Goal: Task Accomplishment & Management: Manage account settings

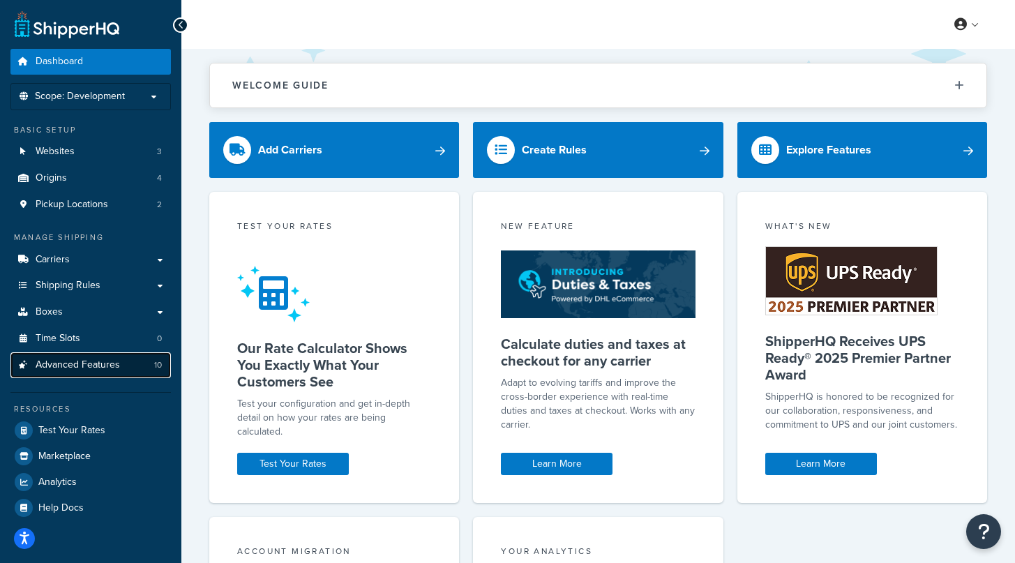
click at [133, 362] on link "Advanced Features 10" at bounding box center [90, 365] width 160 height 26
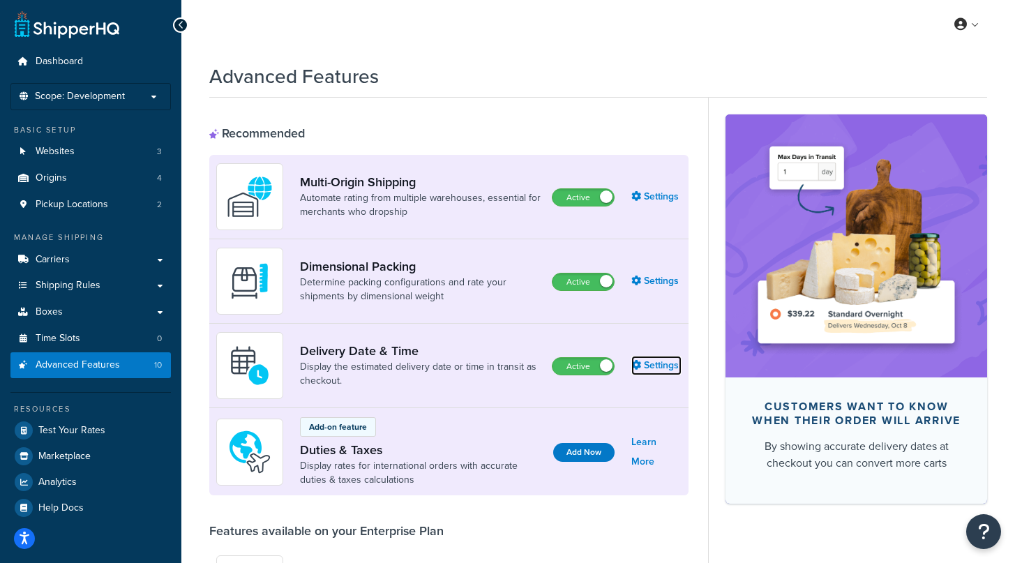
click at [653, 368] on link "Settings" at bounding box center [656, 366] width 50 height 20
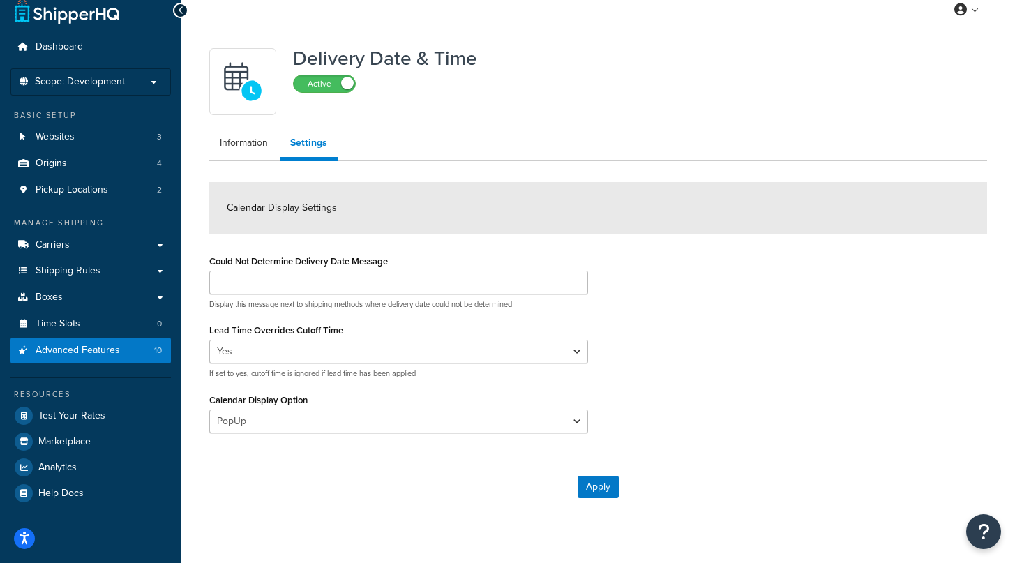
scroll to position [37, 0]
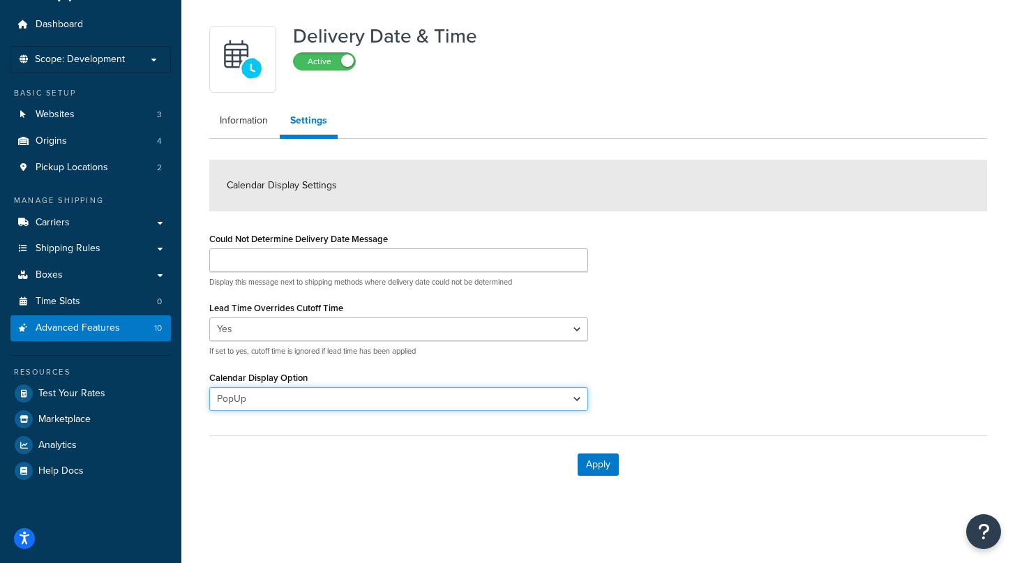
click at [398, 398] on select "PopUp Inline" at bounding box center [398, 399] width 379 height 24
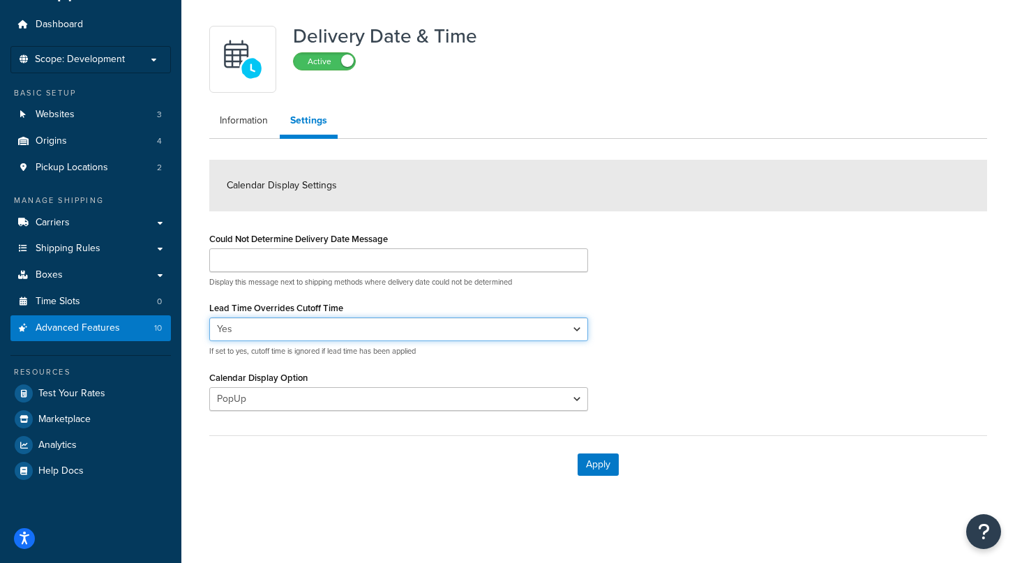
click at [427, 317] on select "Yes No" at bounding box center [398, 329] width 379 height 24
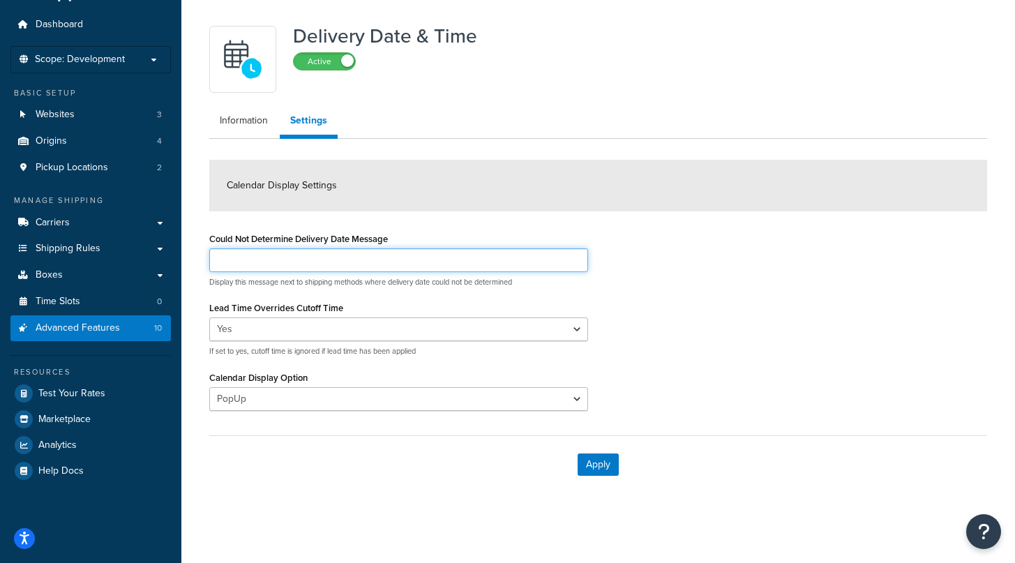
click at [454, 266] on input "Could Not Determine Delivery Date Message" at bounding box center [398, 260] width 379 height 24
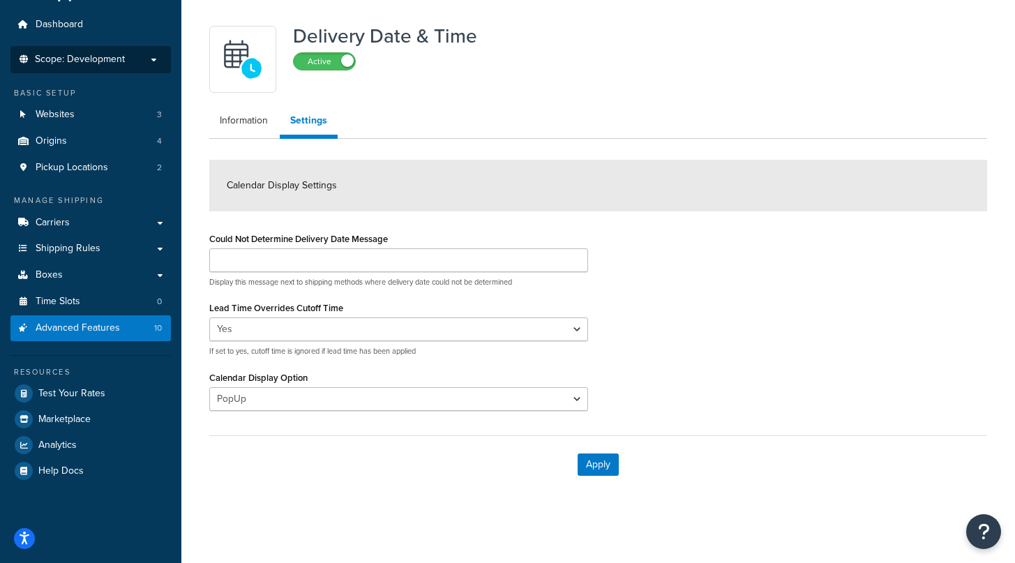
click at [99, 59] on span "Scope: Development" at bounding box center [80, 60] width 90 height 12
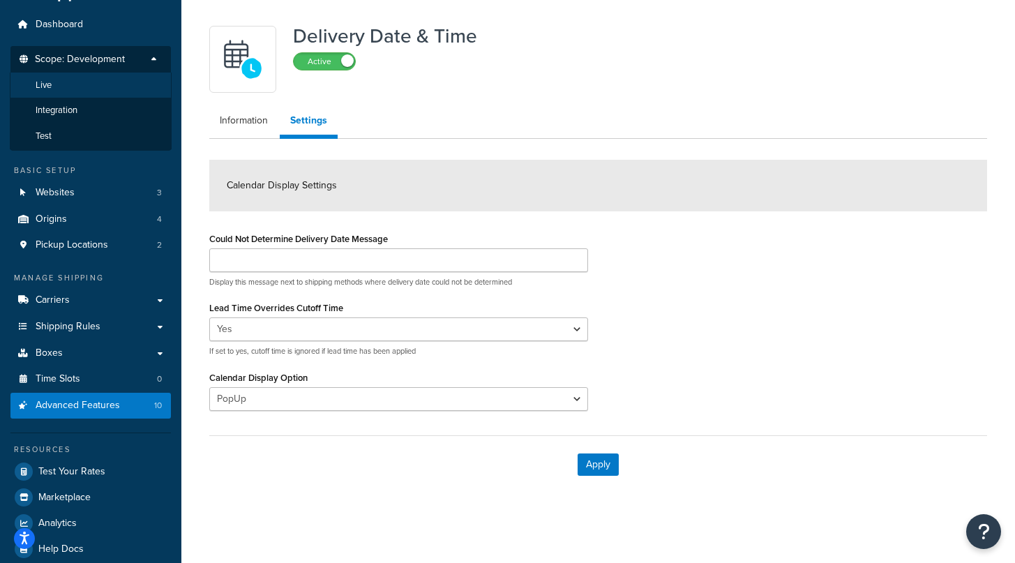
click at [103, 88] on li "Live" at bounding box center [91, 86] width 162 height 26
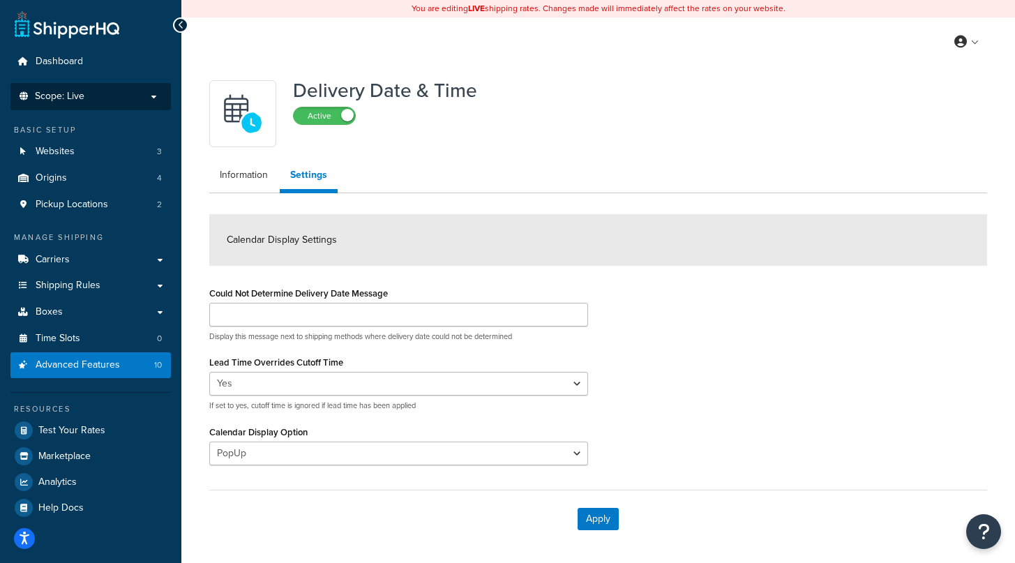
click at [103, 88] on li "Scope: Live" at bounding box center [90, 96] width 160 height 27
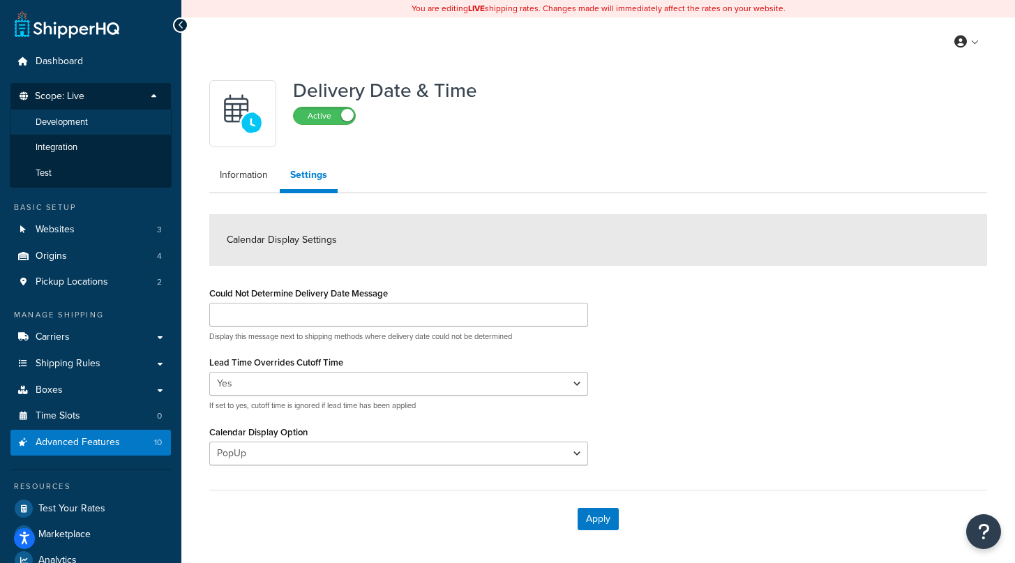
click at [88, 120] on span "Development" at bounding box center [62, 122] width 52 height 12
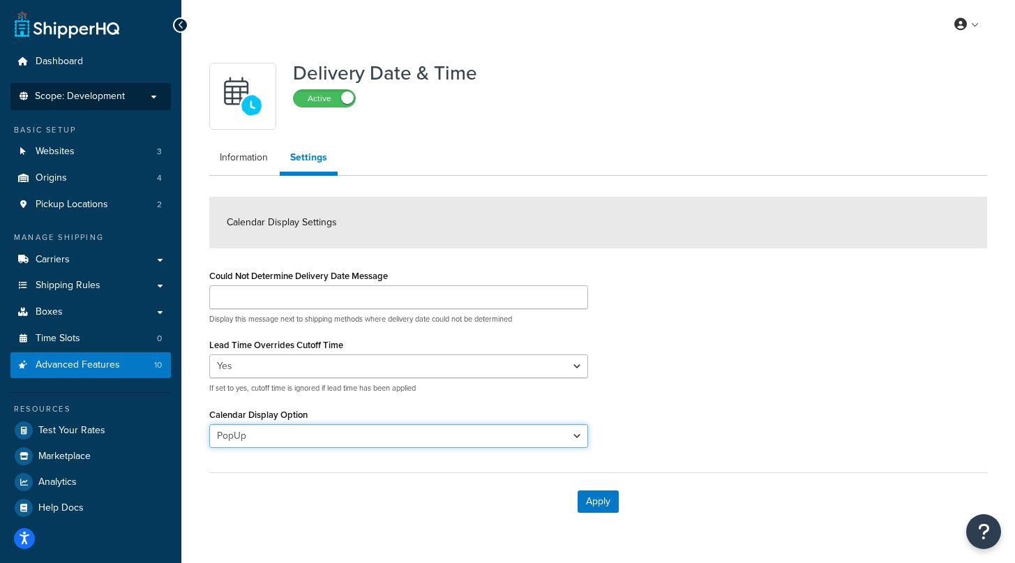
click at [333, 436] on select "PopUp Inline" at bounding box center [398, 436] width 379 height 24
click at [347, 278] on label "Could Not Determine Delivery Date Message" at bounding box center [298, 276] width 179 height 10
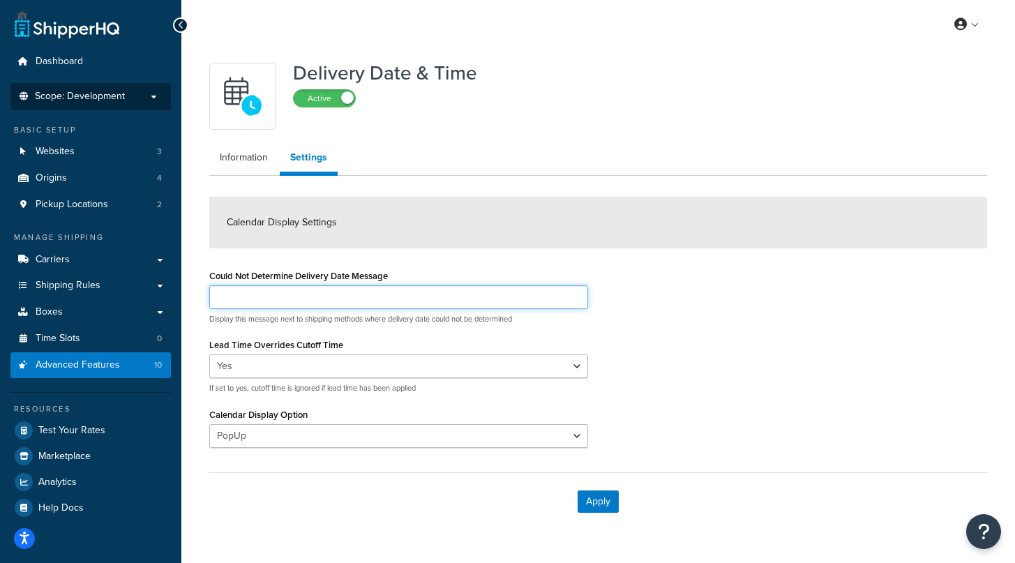
click at [347, 285] on input "Could Not Determine Delivery Date Message" at bounding box center [398, 297] width 379 height 24
click at [332, 297] on input "Could Not Determine Delivery Date Message" at bounding box center [398, 297] width 379 height 24
click at [323, 278] on label "Could Not Determine Delivery Date Message" at bounding box center [298, 276] width 179 height 10
click at [323, 285] on input "Could Not Determine Delivery Date Message" at bounding box center [398, 297] width 379 height 24
click at [323, 278] on label "Could Not Determine Delivery Date Message" at bounding box center [298, 276] width 179 height 10
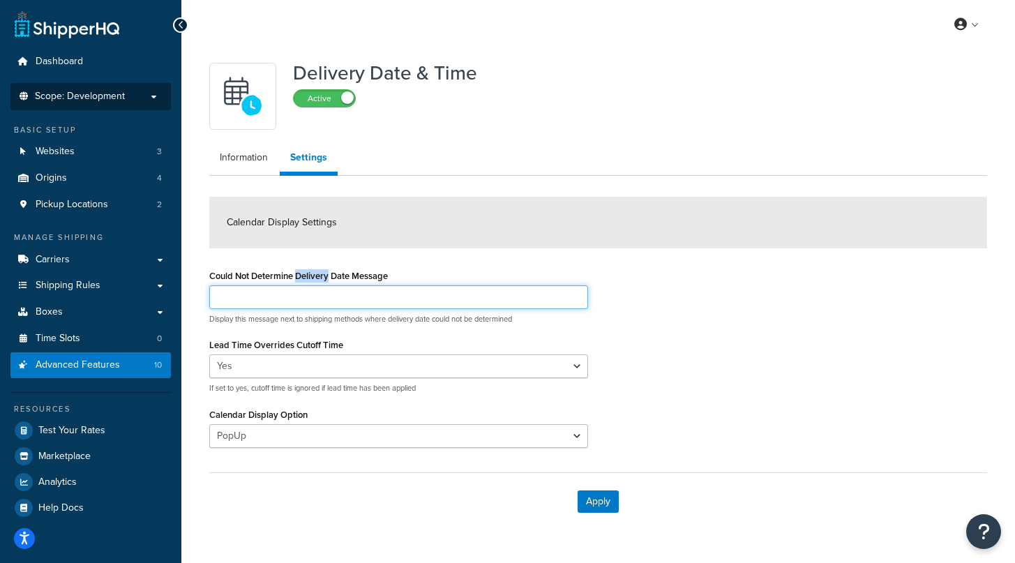
click at [323, 285] on input "Could Not Determine Delivery Date Message" at bounding box center [398, 297] width 379 height 24
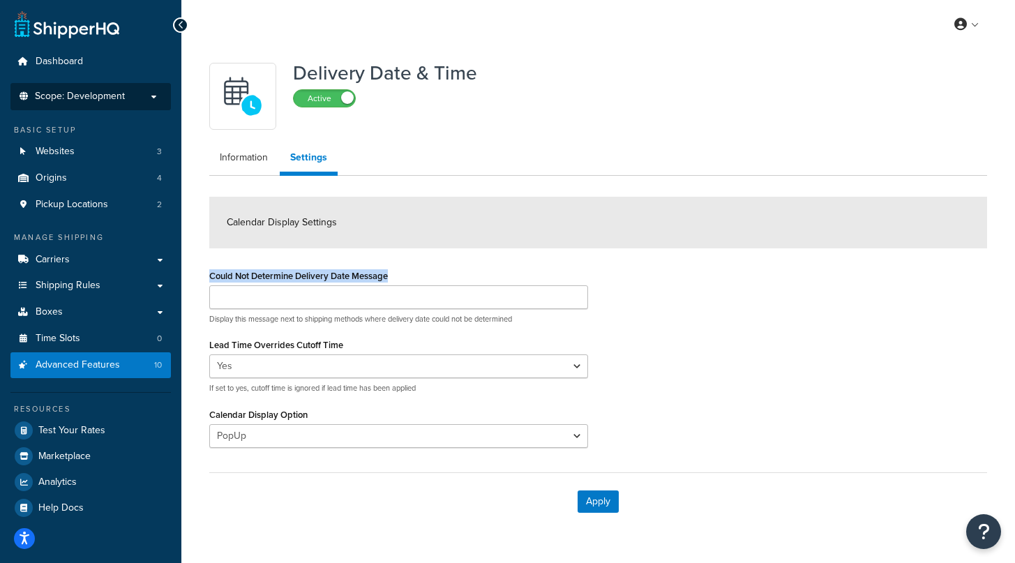
click at [323, 278] on label "Could Not Determine Delivery Date Message" at bounding box center [298, 276] width 179 height 10
click at [323, 285] on input "Could Not Determine Delivery Date Message" at bounding box center [398, 297] width 379 height 24
click at [249, 156] on link "Information" at bounding box center [243, 158] width 69 height 28
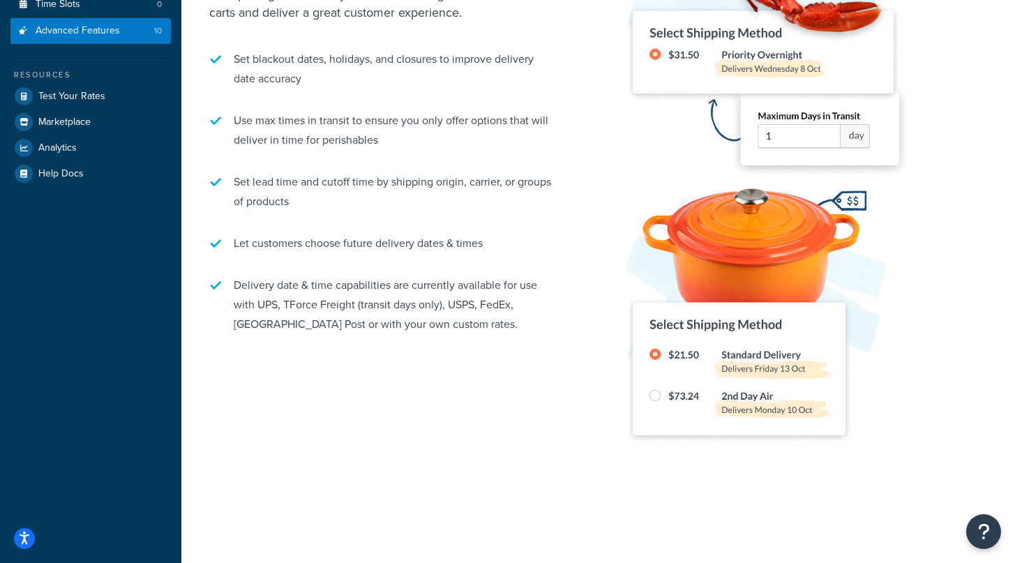
scroll to position [335, 0]
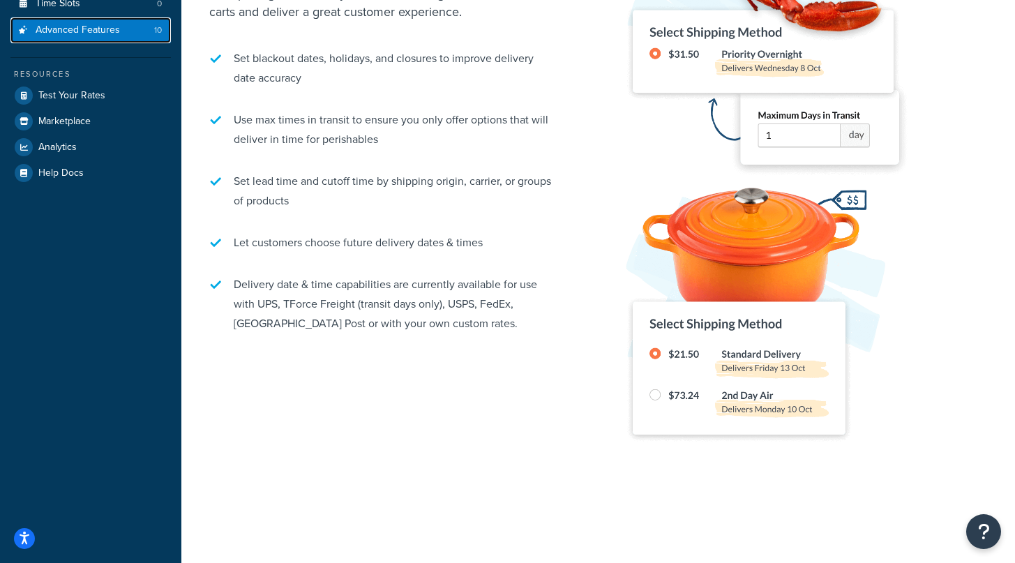
click at [137, 31] on link "Advanced Features 10" at bounding box center [90, 30] width 160 height 26
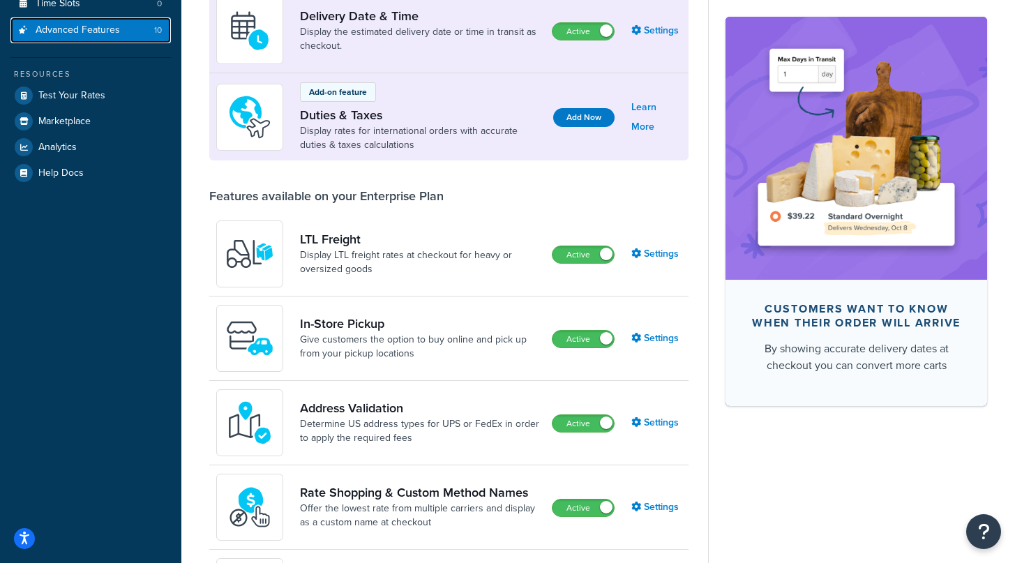
scroll to position [84, 0]
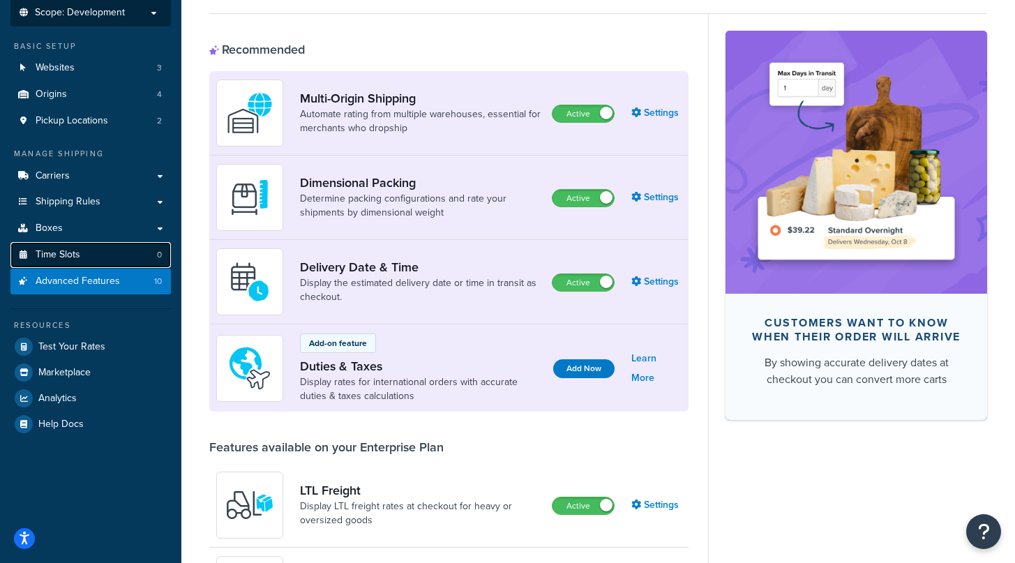
click at [99, 251] on link "Time Slots 0" at bounding box center [90, 255] width 160 height 26
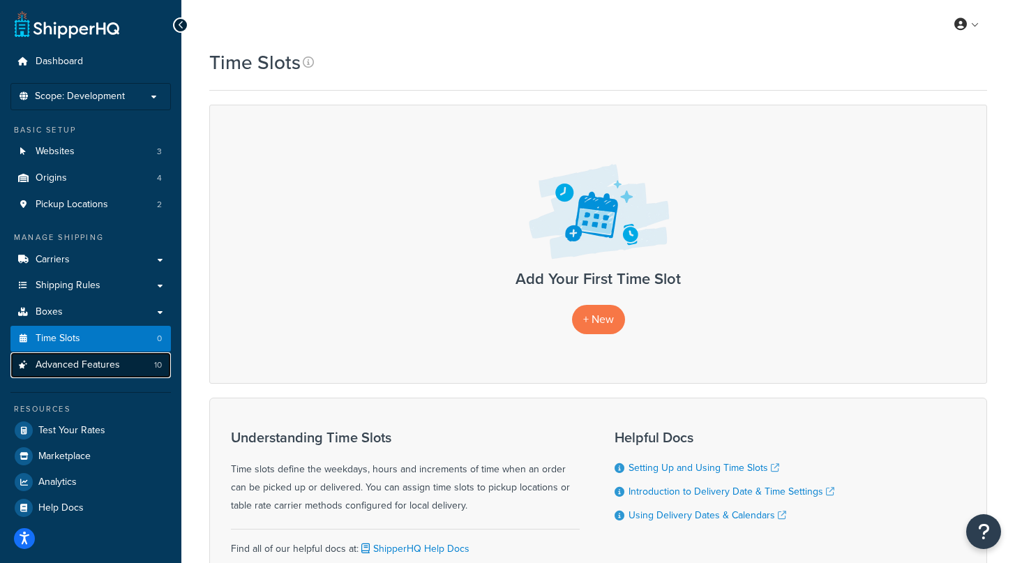
click at [82, 365] on span "Advanced Features" at bounding box center [78, 365] width 84 height 12
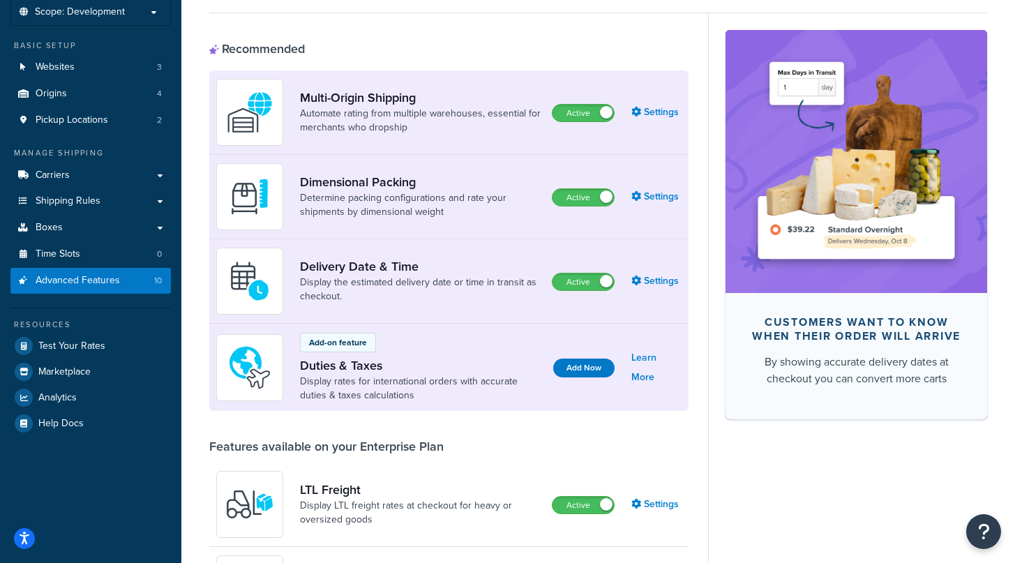
scroll to position [65, 0]
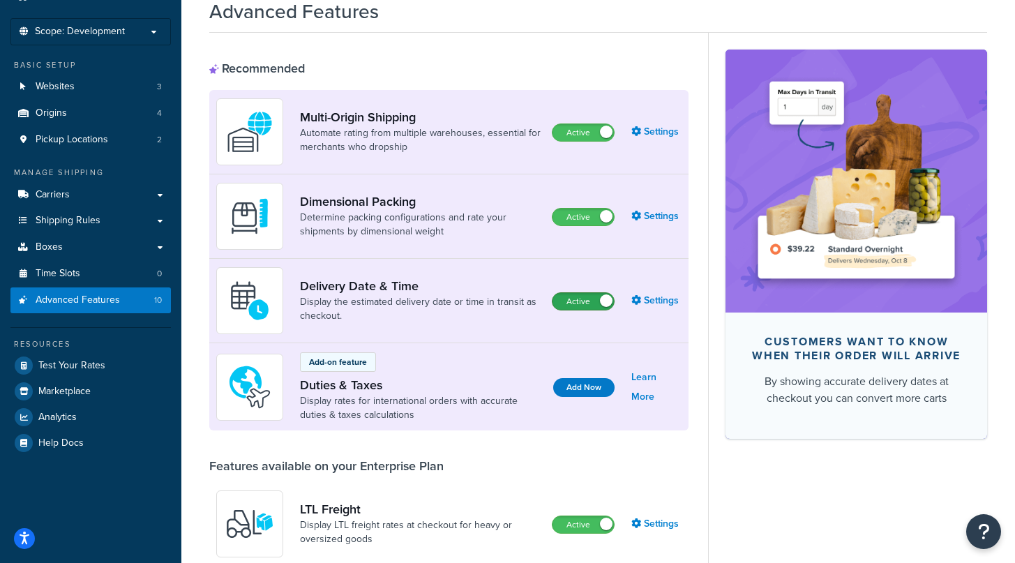
click at [589, 304] on label "Active" at bounding box center [582, 301] width 61 height 17
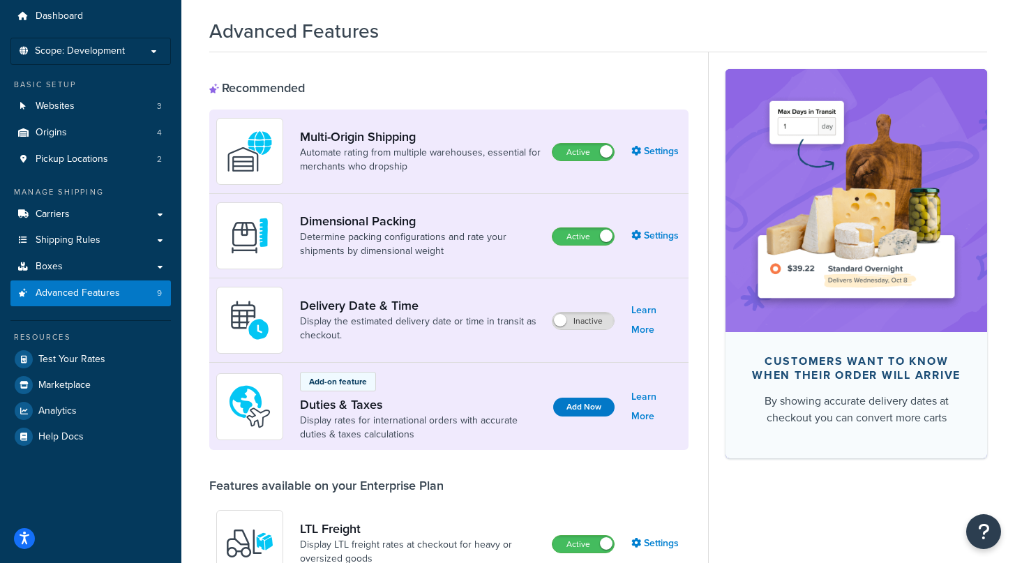
scroll to position [0, 0]
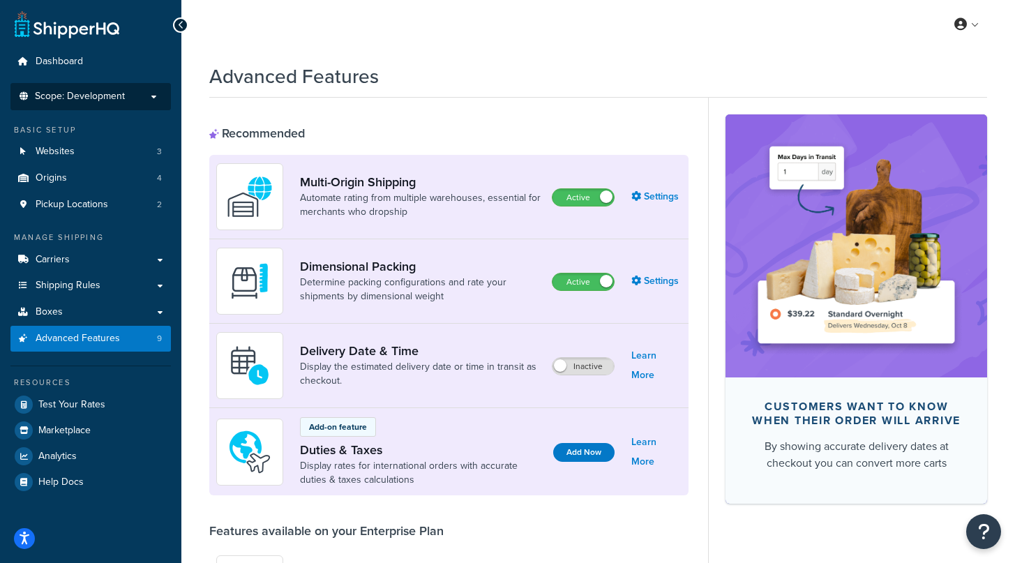
click at [93, 101] on span "Scope: Development" at bounding box center [80, 97] width 90 height 12
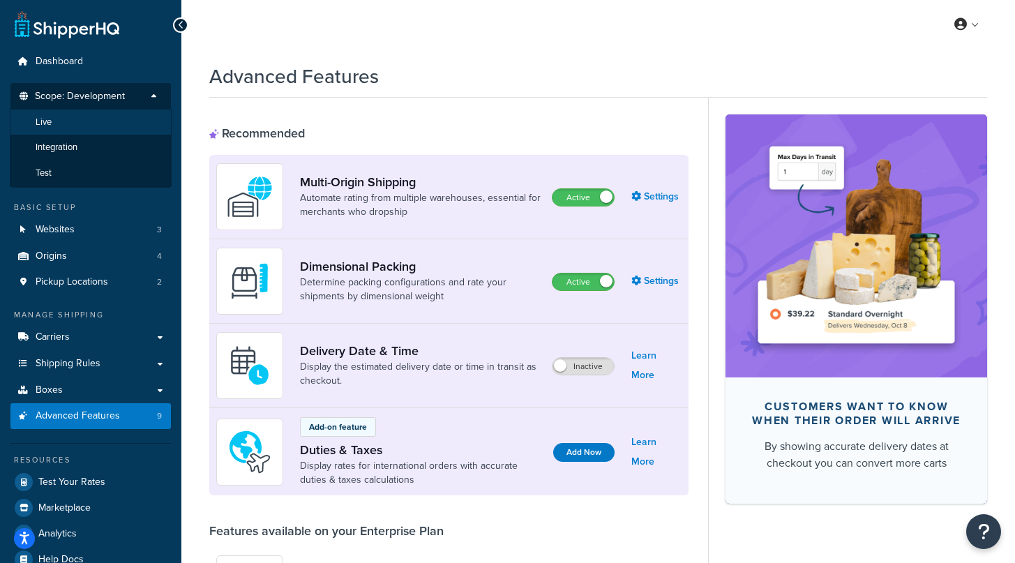
click at [97, 126] on li "Live" at bounding box center [91, 122] width 162 height 26
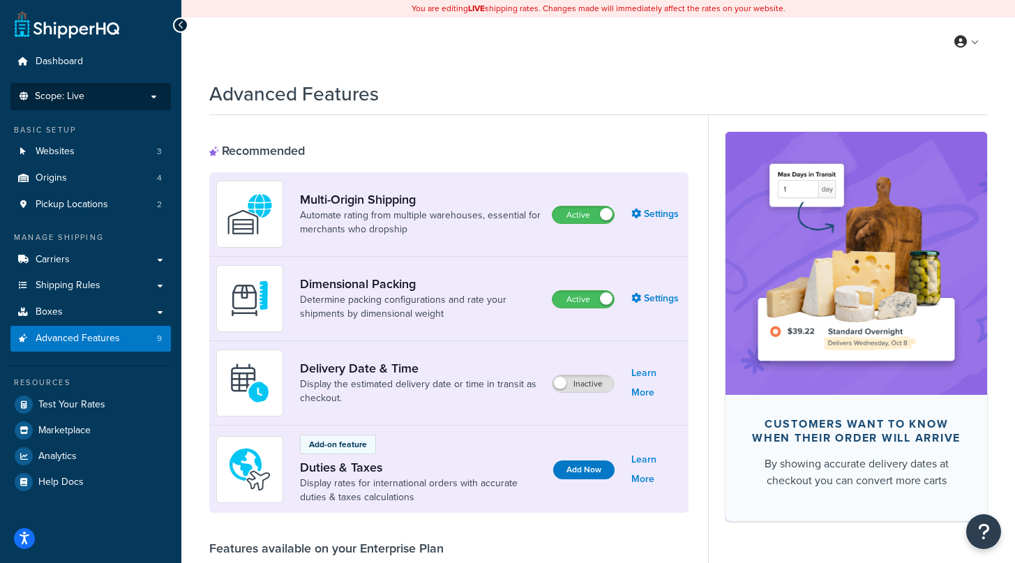
click at [75, 93] on span "Scope: Live" at bounding box center [60, 97] width 50 height 12
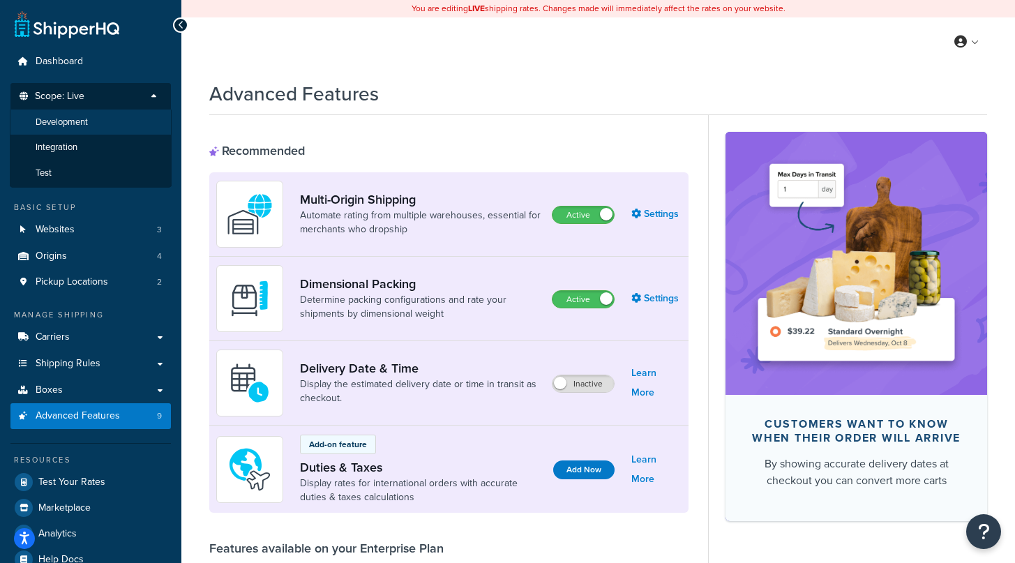
click at [94, 129] on li "Development" at bounding box center [91, 122] width 162 height 26
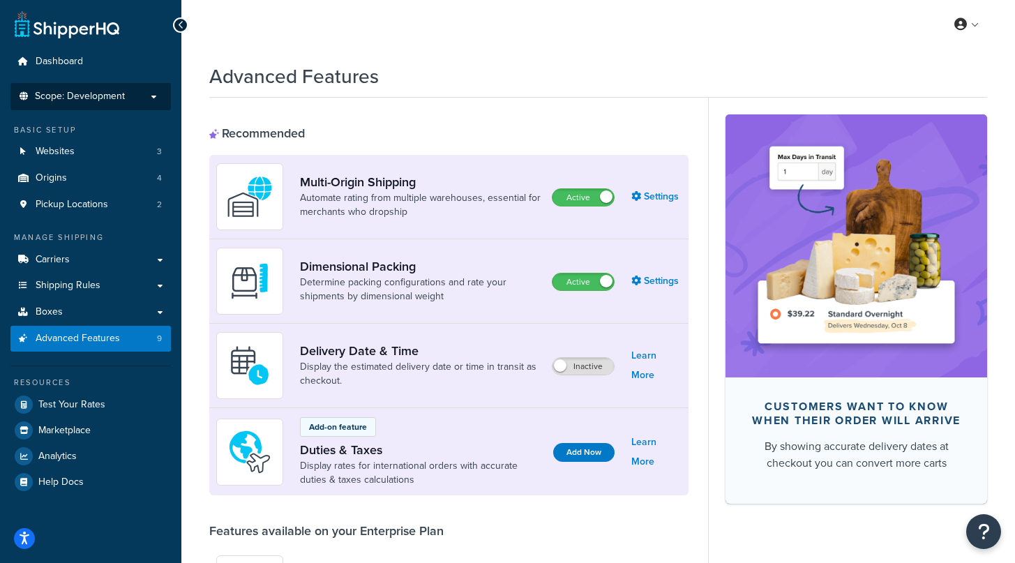
click at [111, 92] on span "Scope: Development" at bounding box center [80, 97] width 90 height 12
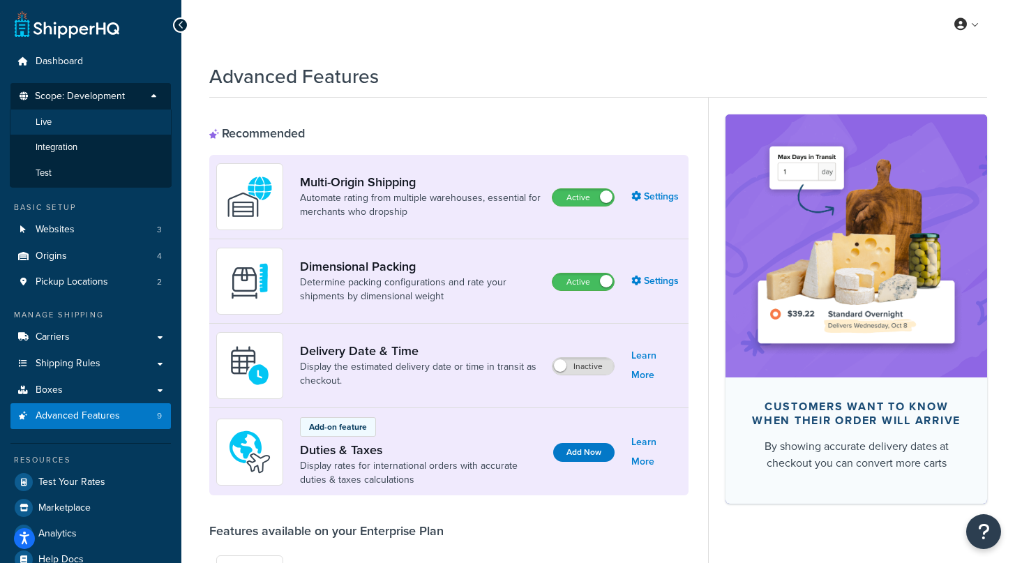
click at [100, 128] on li "Live" at bounding box center [91, 122] width 162 height 26
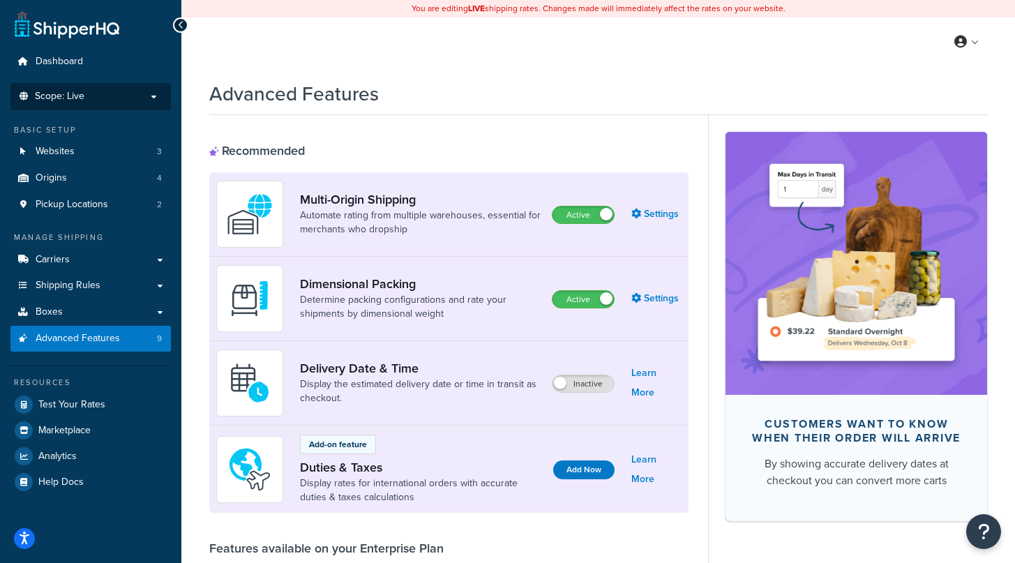
click at [115, 102] on p "Scope: Live" at bounding box center [91, 97] width 148 height 12
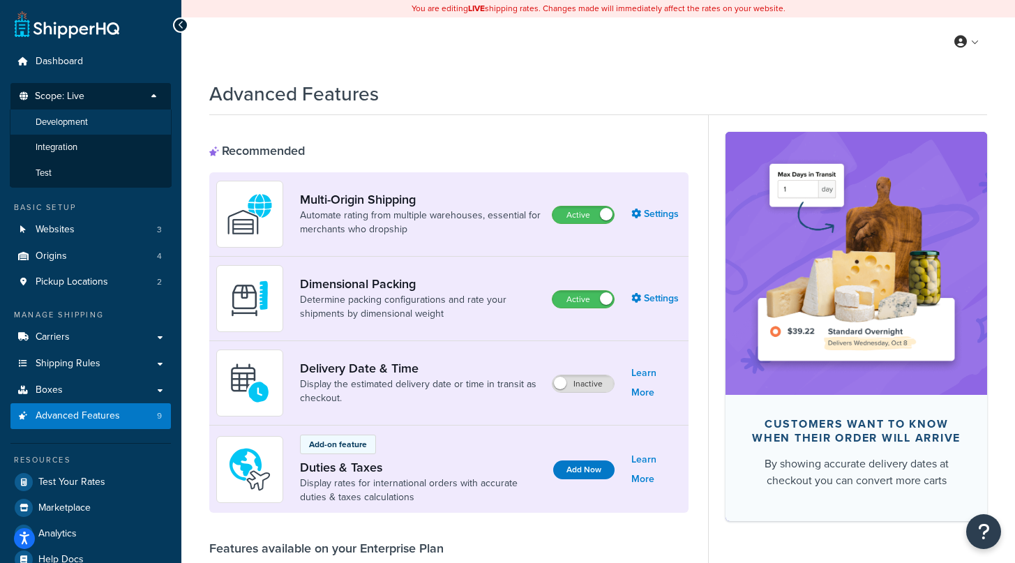
click at [112, 128] on li "Development" at bounding box center [91, 122] width 162 height 26
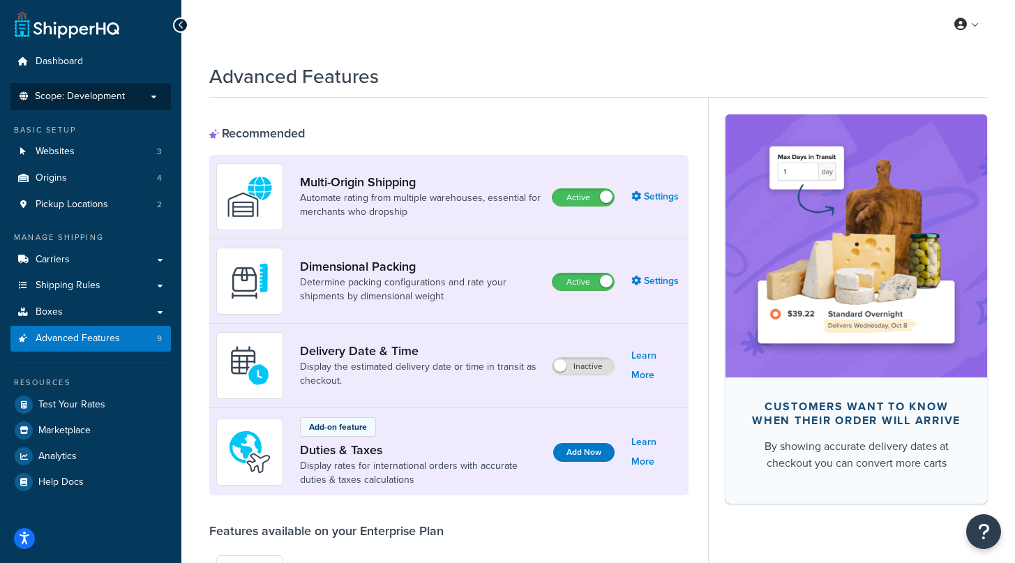
click at [127, 86] on li "Scope: Development" at bounding box center [90, 96] width 160 height 27
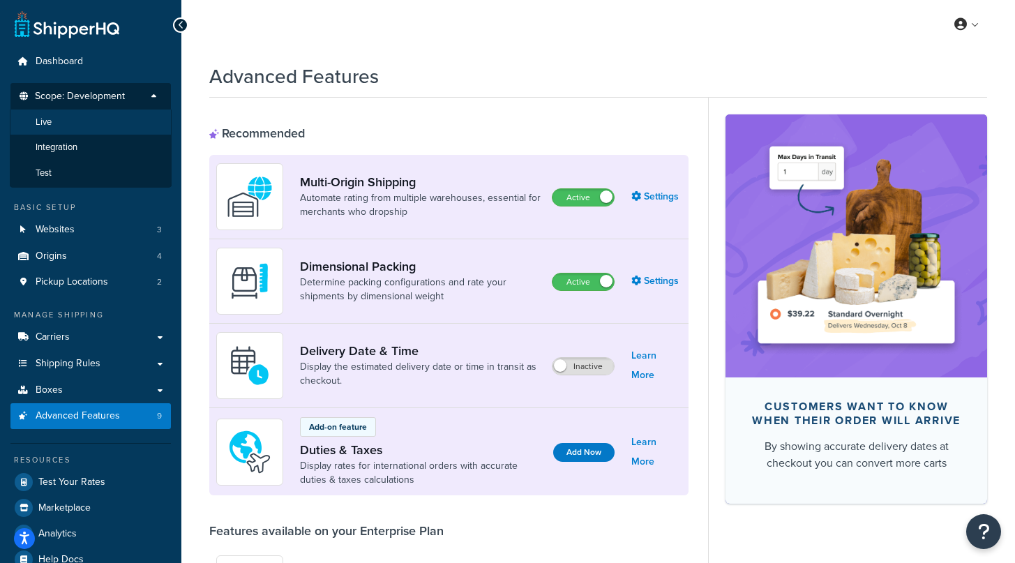
click at [97, 118] on li "Live" at bounding box center [91, 122] width 162 height 26
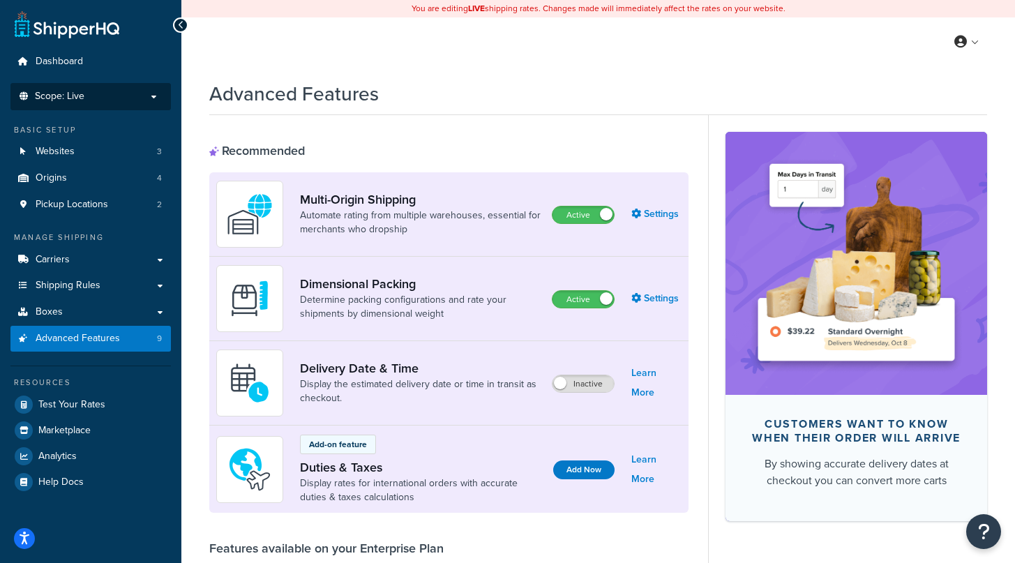
click at [114, 99] on p "Scope: Live" at bounding box center [91, 97] width 148 height 12
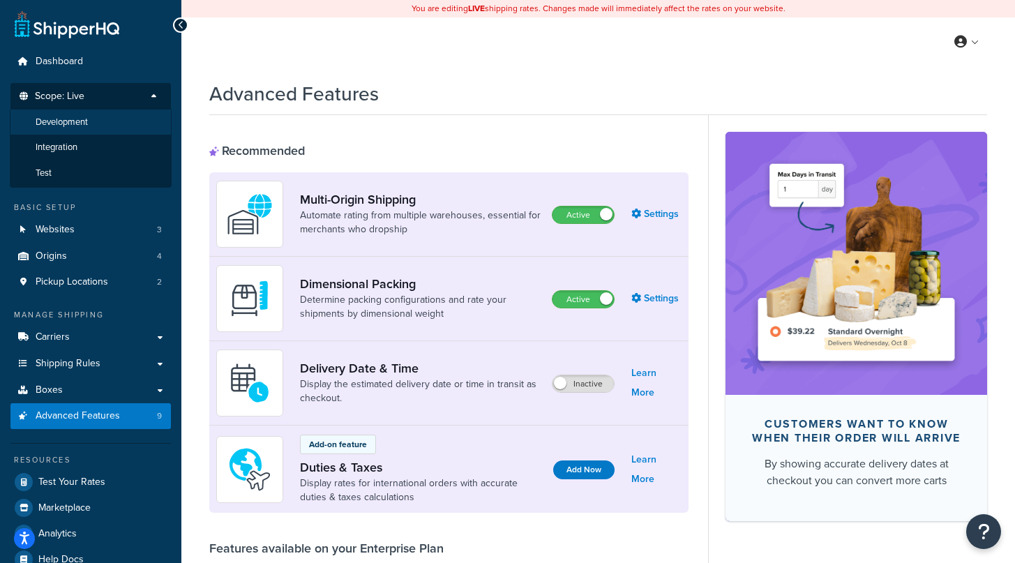
click at [100, 128] on li "Development" at bounding box center [91, 122] width 162 height 26
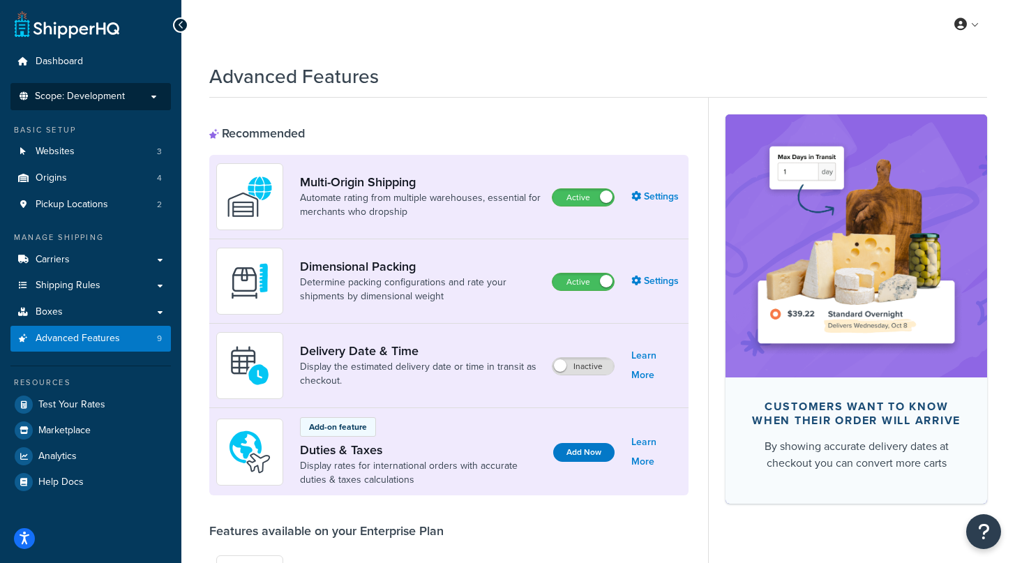
click at [100, 91] on span "Scope: Development" at bounding box center [80, 97] width 90 height 12
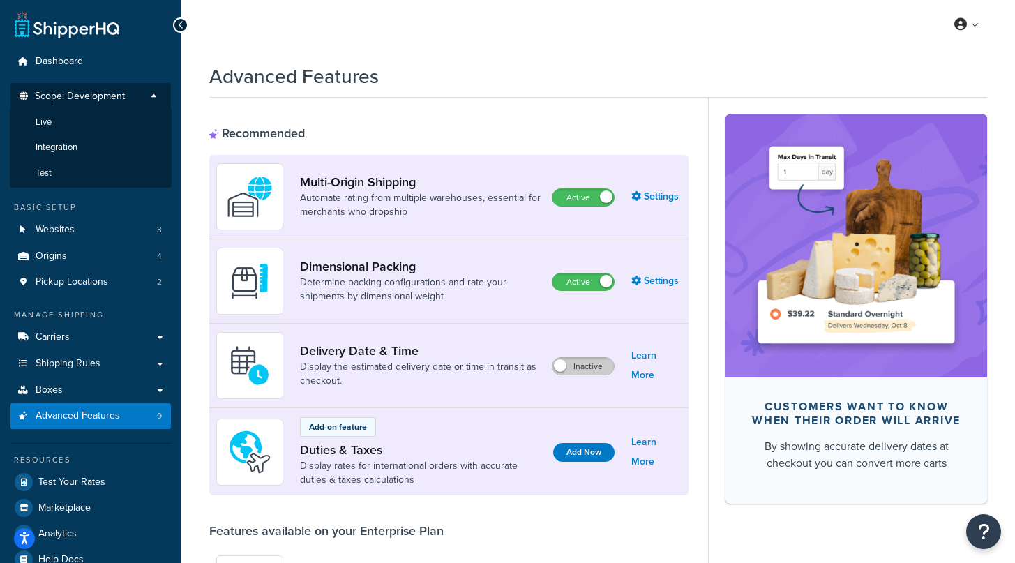
click at [584, 370] on label "Inactive" at bounding box center [582, 366] width 61 height 17
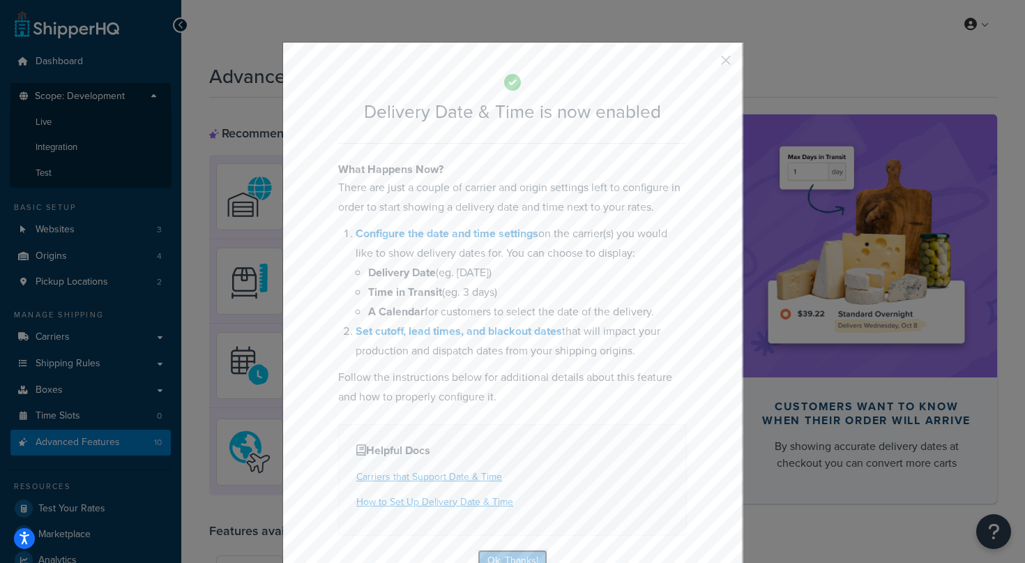
click at [499, 559] on button "Ok, Thanks!" at bounding box center [513, 561] width 70 height 22
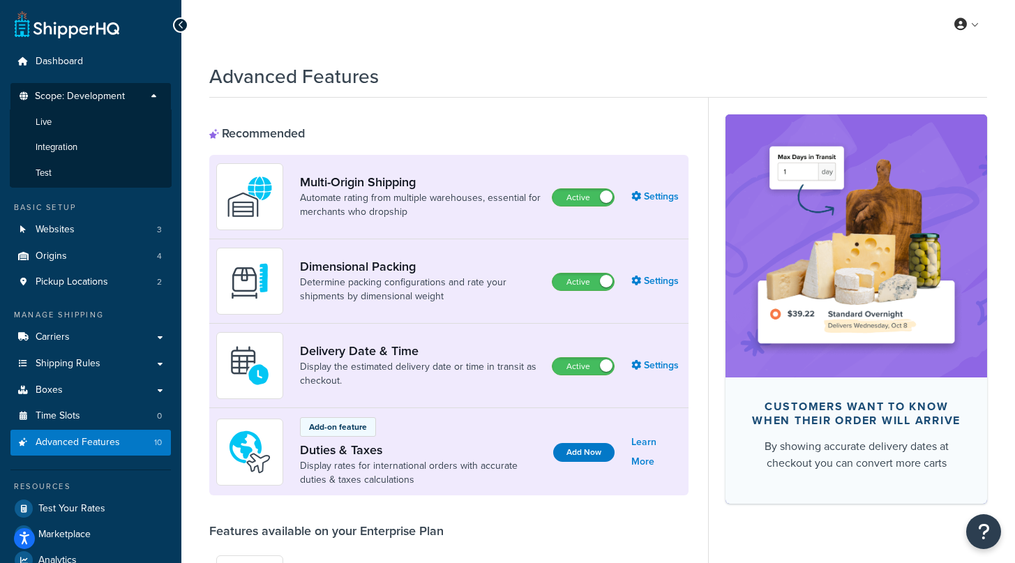
click at [356, 75] on h1 "Advanced Features" at bounding box center [293, 76] width 169 height 27
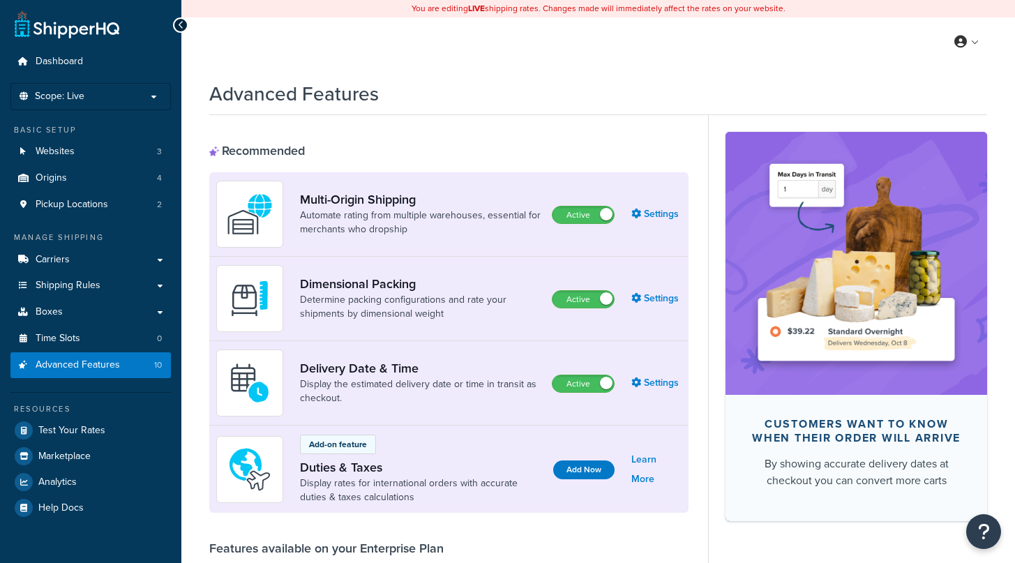
click at [136, 96] on p "Scope: Live" at bounding box center [91, 97] width 148 height 12
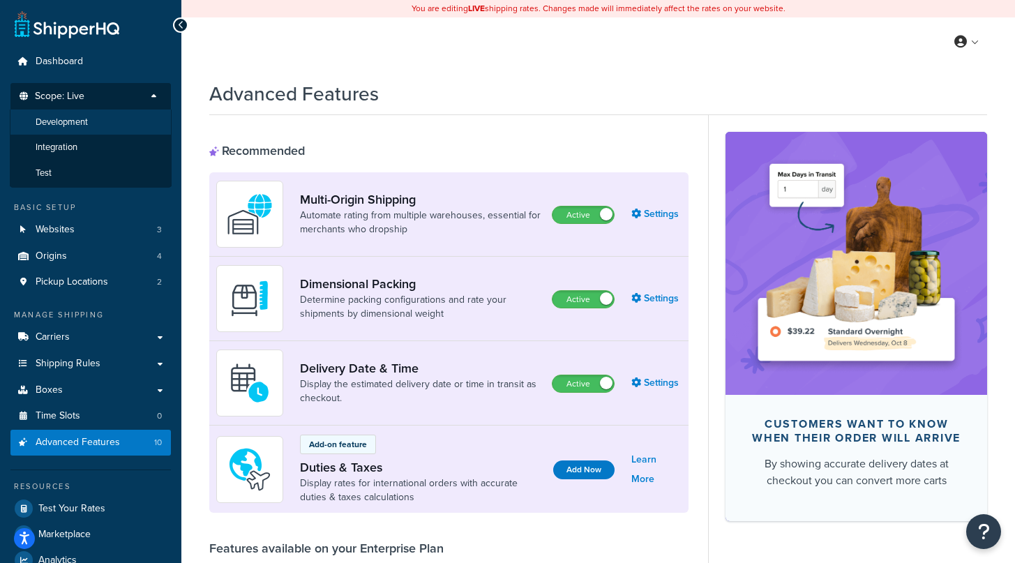
click at [122, 126] on li "Development" at bounding box center [91, 122] width 162 height 26
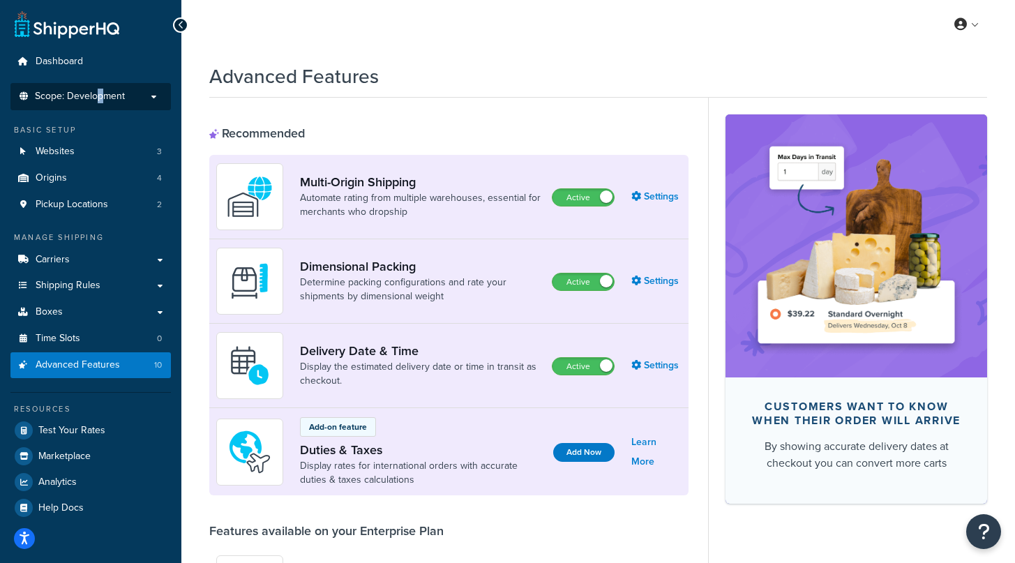
click at [100, 94] on span "Scope: Development" at bounding box center [80, 97] width 90 height 12
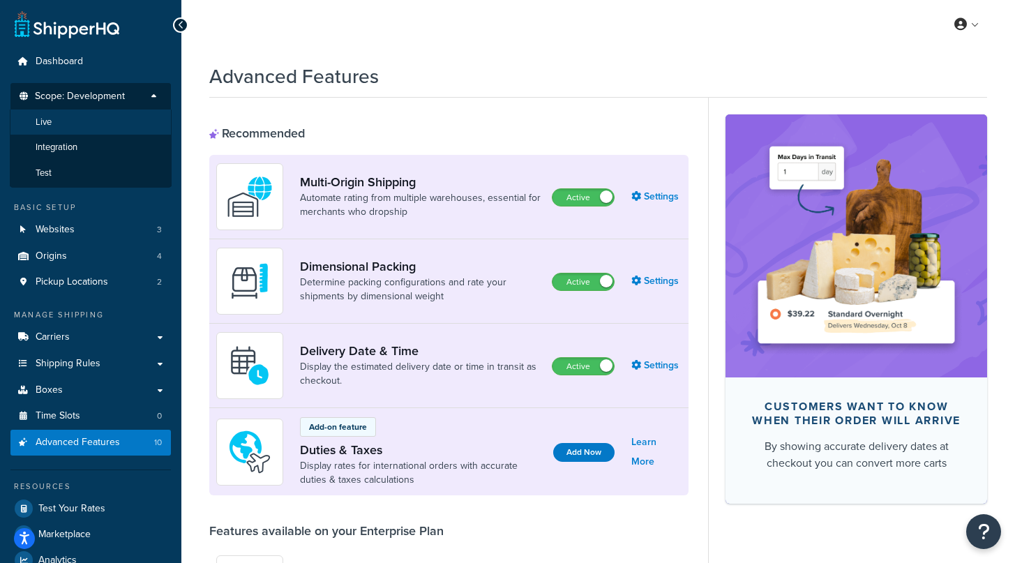
click at [87, 125] on li "Live" at bounding box center [91, 122] width 162 height 26
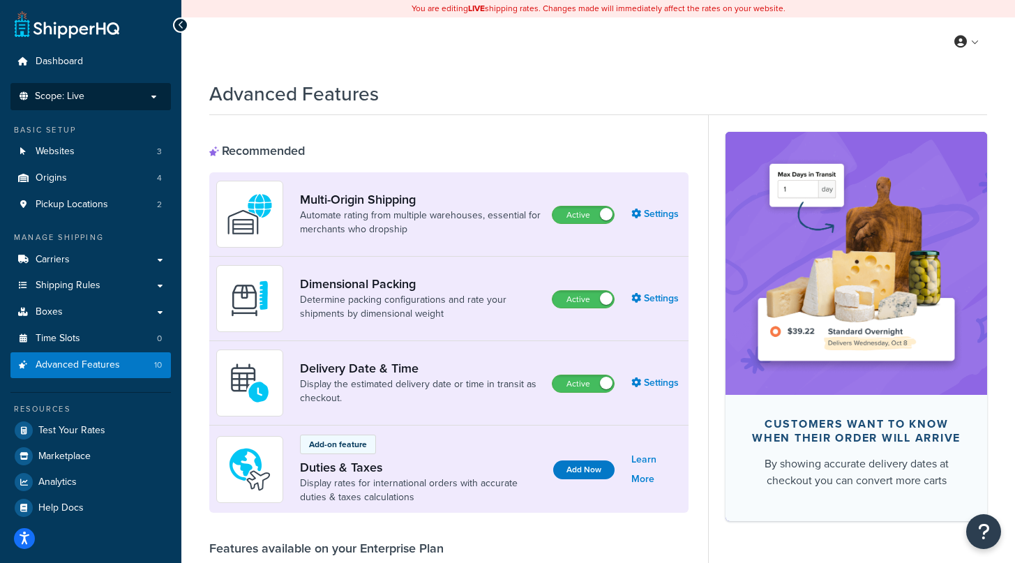
click at [98, 101] on p "Scope: Live" at bounding box center [91, 97] width 148 height 12
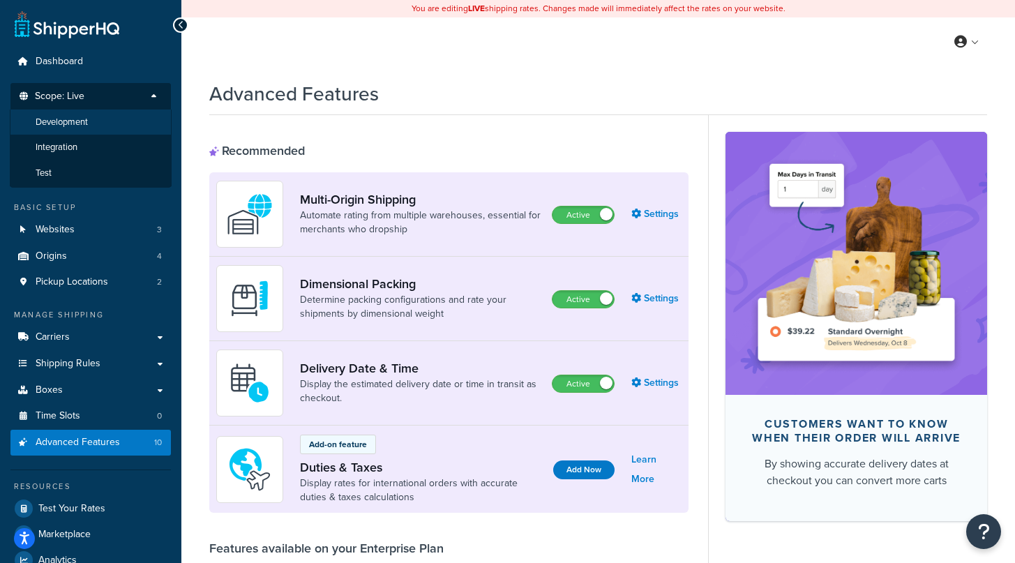
click at [104, 128] on li "Development" at bounding box center [91, 122] width 162 height 26
